Goal: Transaction & Acquisition: Purchase product/service

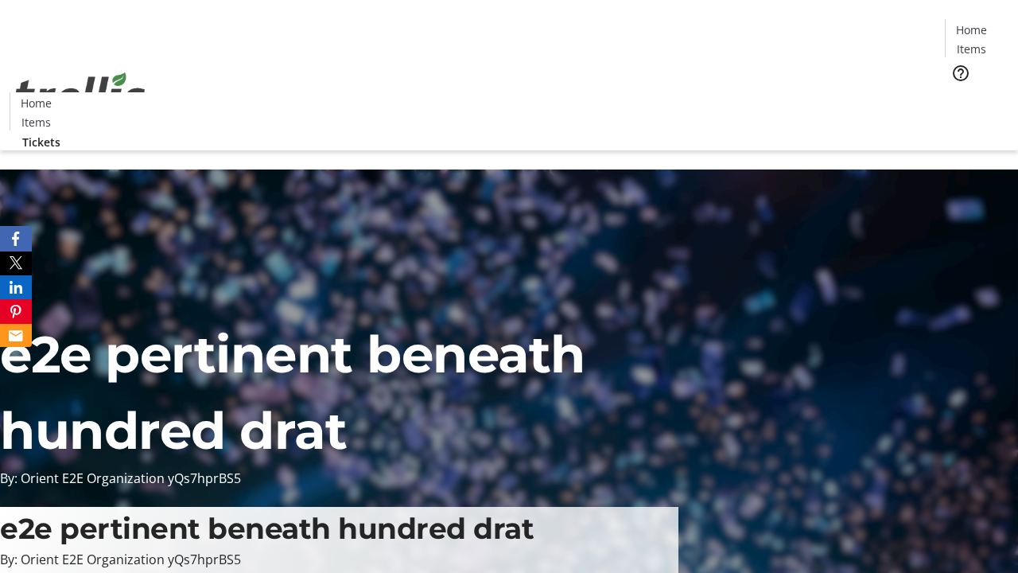
click at [958, 92] on span "Tickets" at bounding box center [977, 100] width 38 height 17
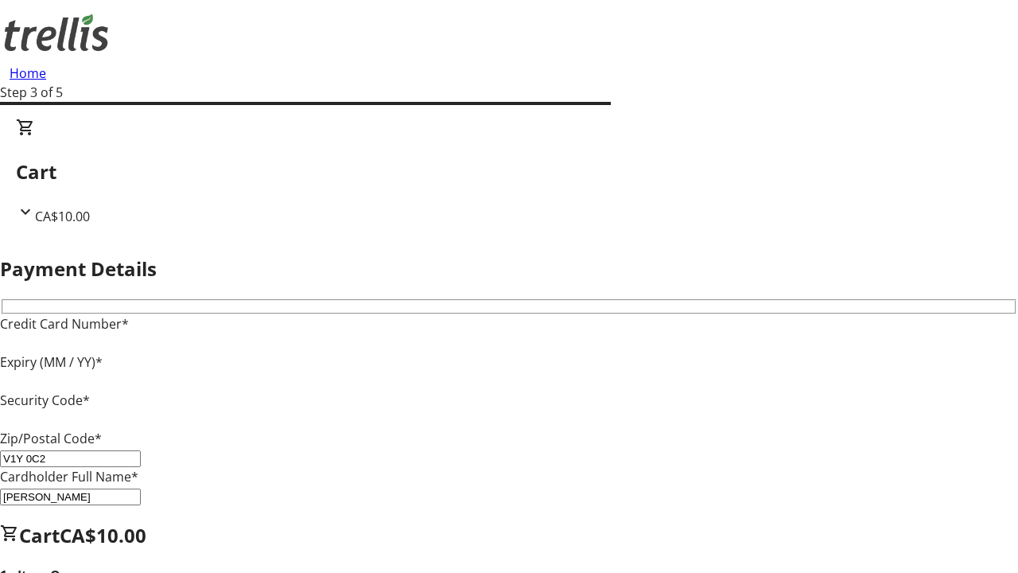
type input "V1Y 0C2"
